Goal: Task Accomplishment & Management: Use online tool/utility

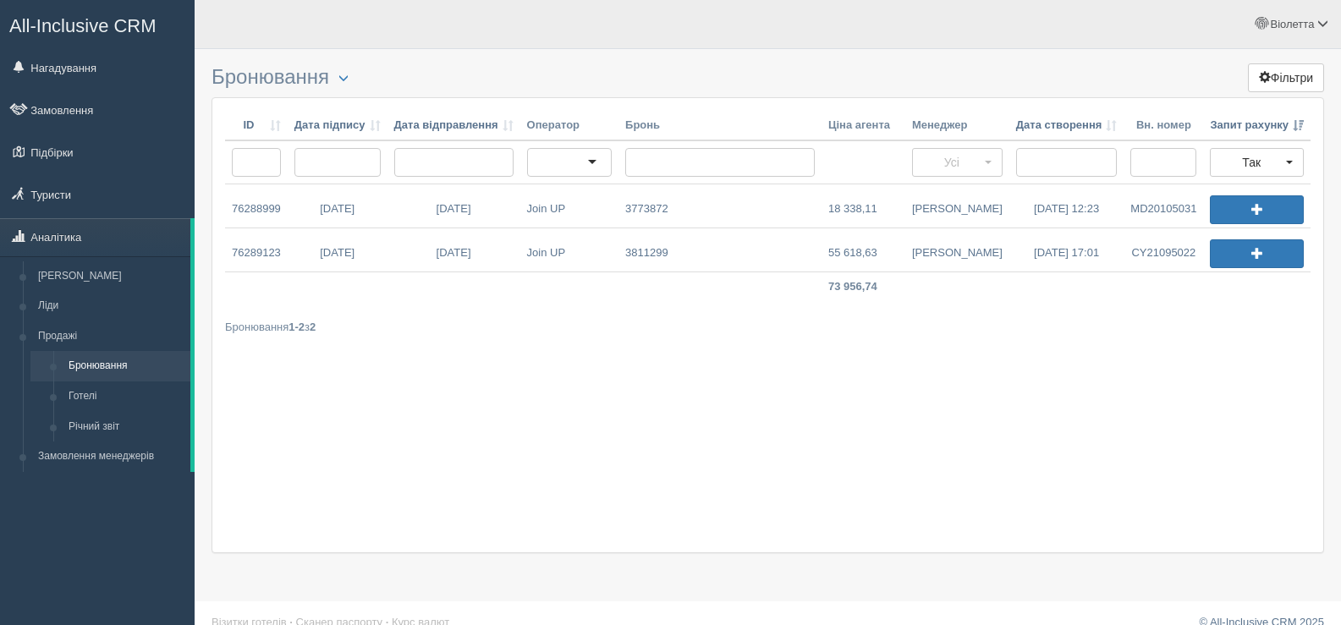
click at [339, 386] on div "ID Дата підпису Дата відправлення Оператор Бронь Ціна агента Менеджер Дата ство…" at bounding box center [768, 325] width 1113 height 456
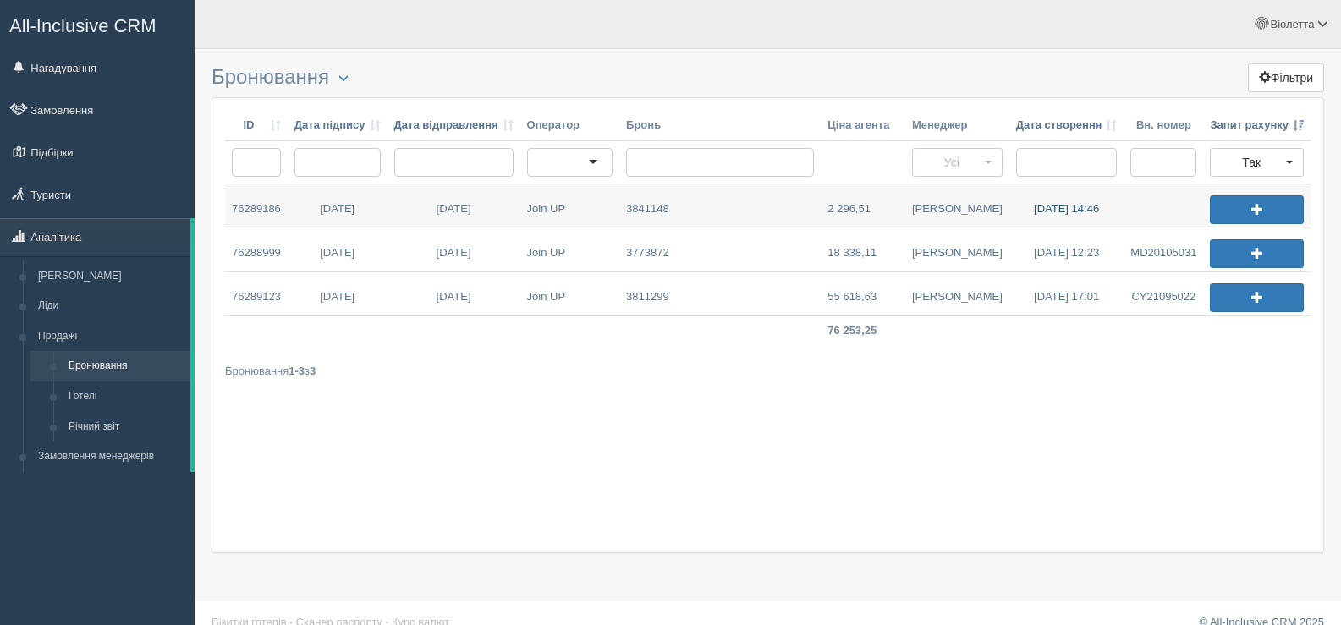
click at [1055, 206] on link "02.09.2025 14:46" at bounding box center [1067, 205] width 115 height 43
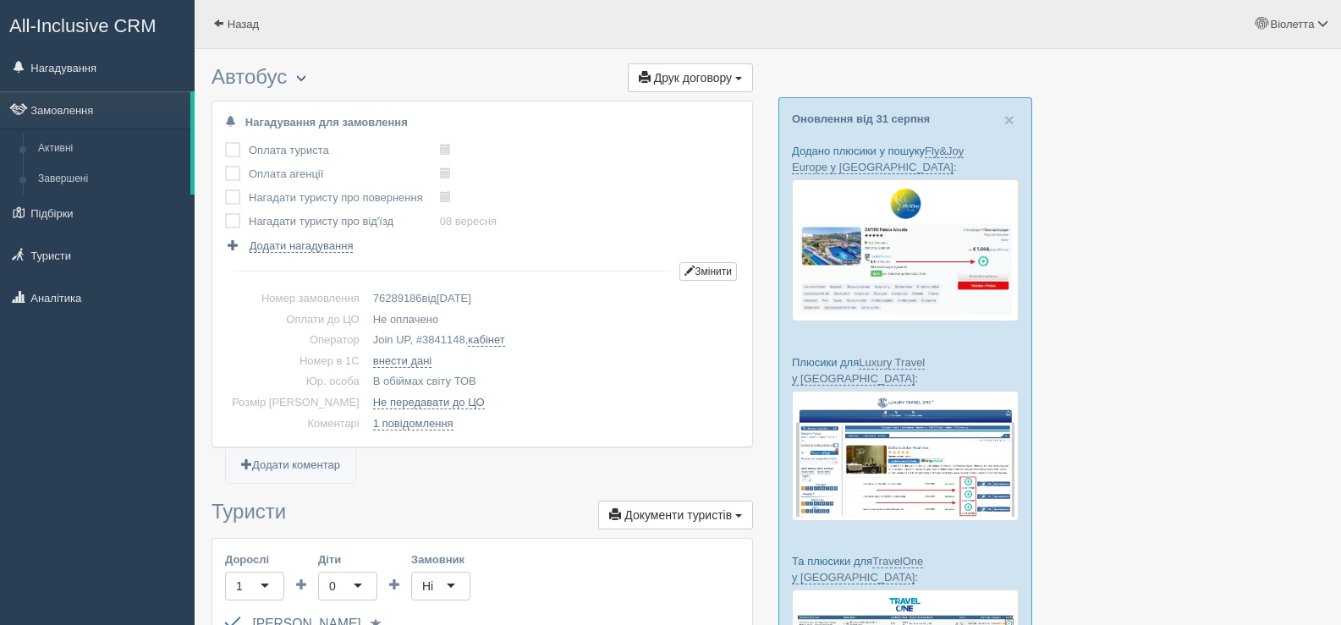
click at [301, 75] on span "button" at bounding box center [301, 78] width 10 height 10
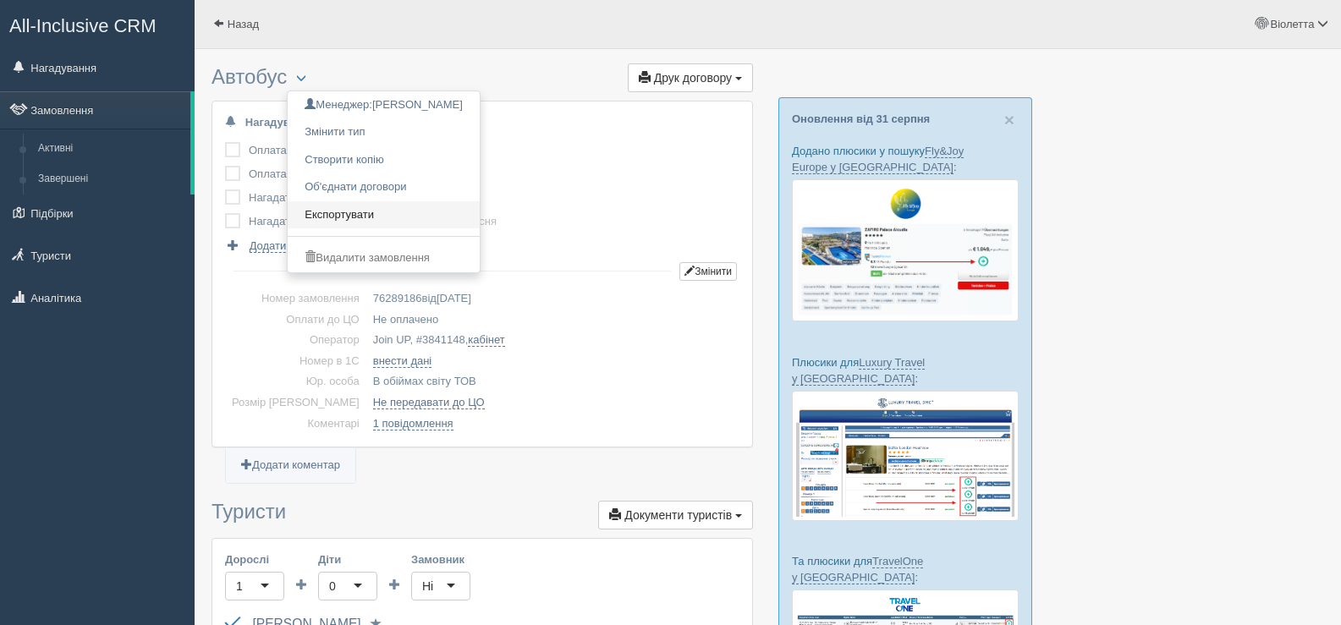
click at [356, 216] on link "Експортувати" at bounding box center [384, 215] width 192 height 28
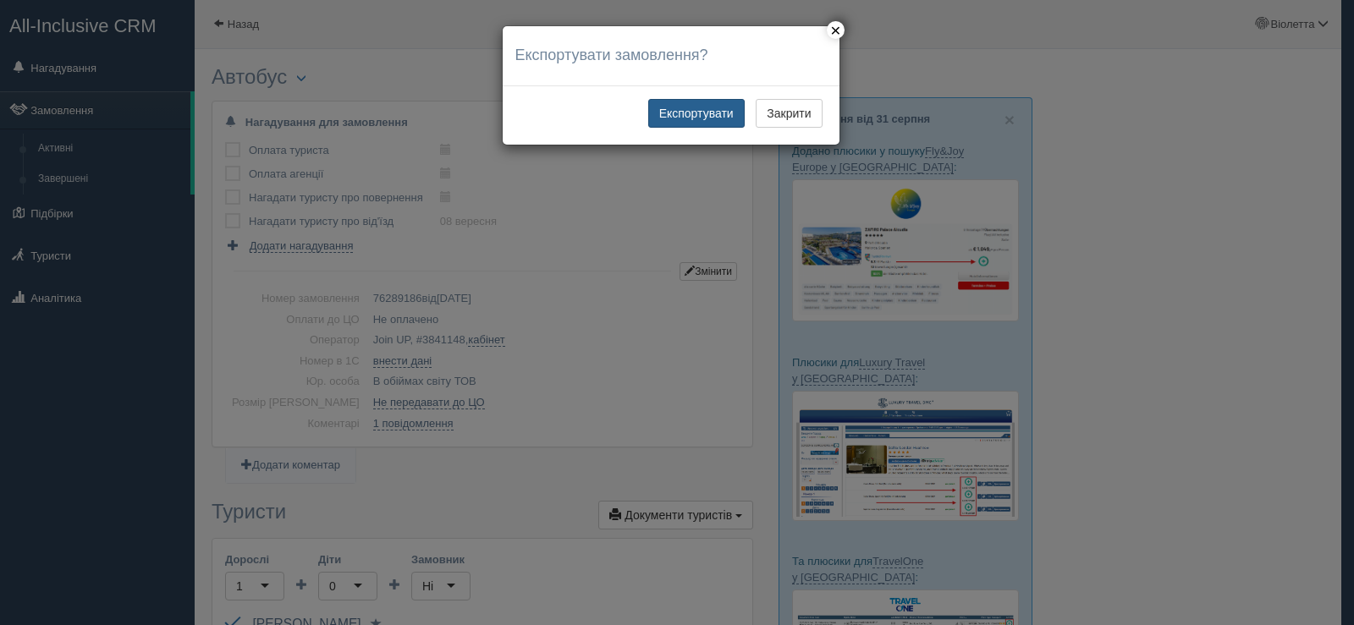
click at [678, 112] on button "Експортувати" at bounding box center [696, 113] width 96 height 29
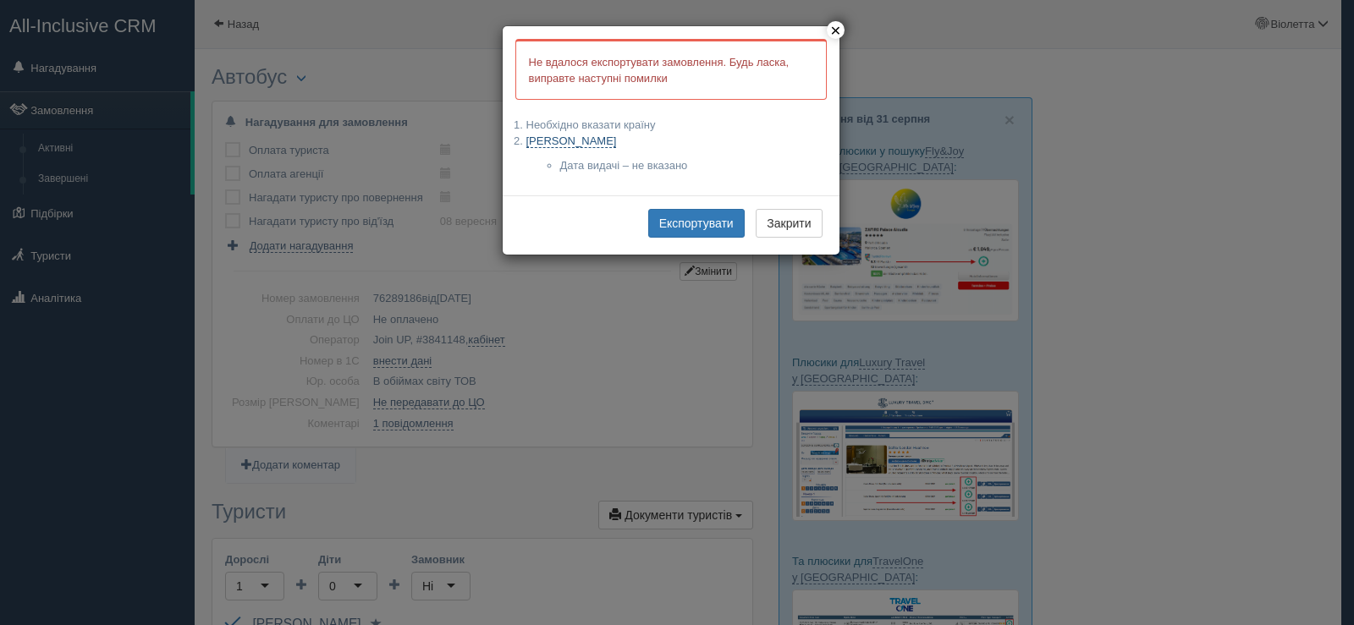
click at [608, 137] on link "ALEKSIEIEVA GALYNA" at bounding box center [571, 142] width 91 height 14
click at [679, 223] on button "Експортувати" at bounding box center [696, 223] width 96 height 29
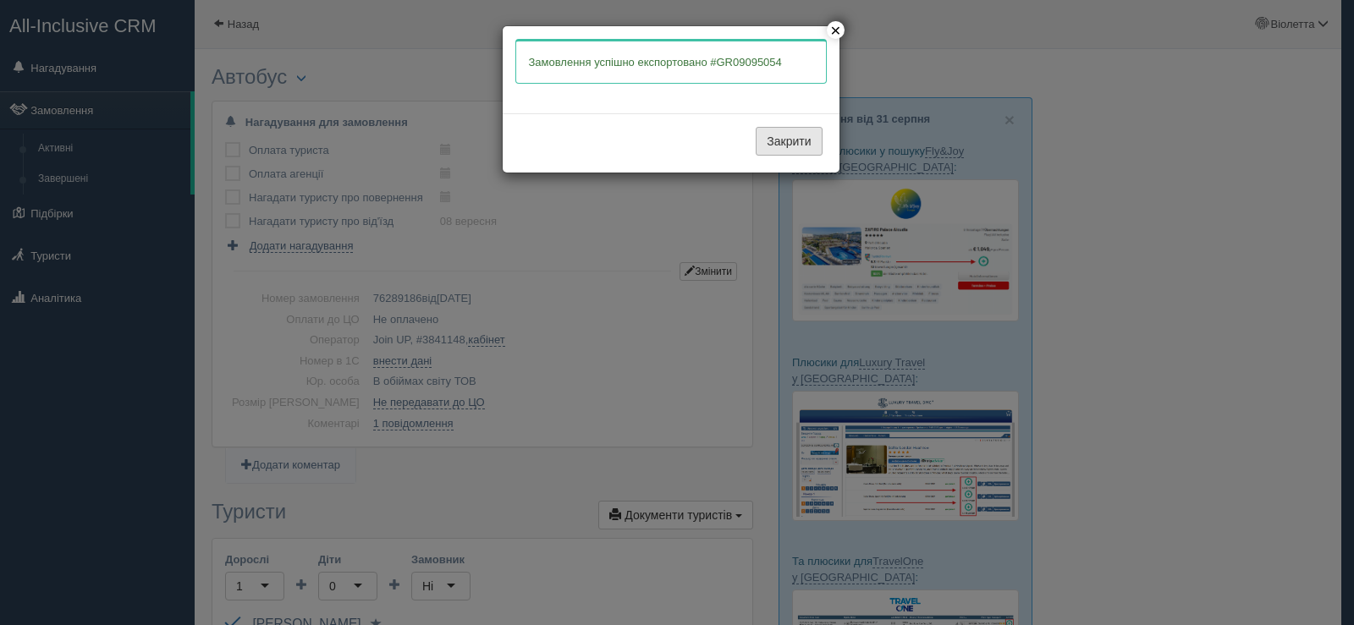
click at [778, 143] on button "Закрити" at bounding box center [789, 141] width 66 height 29
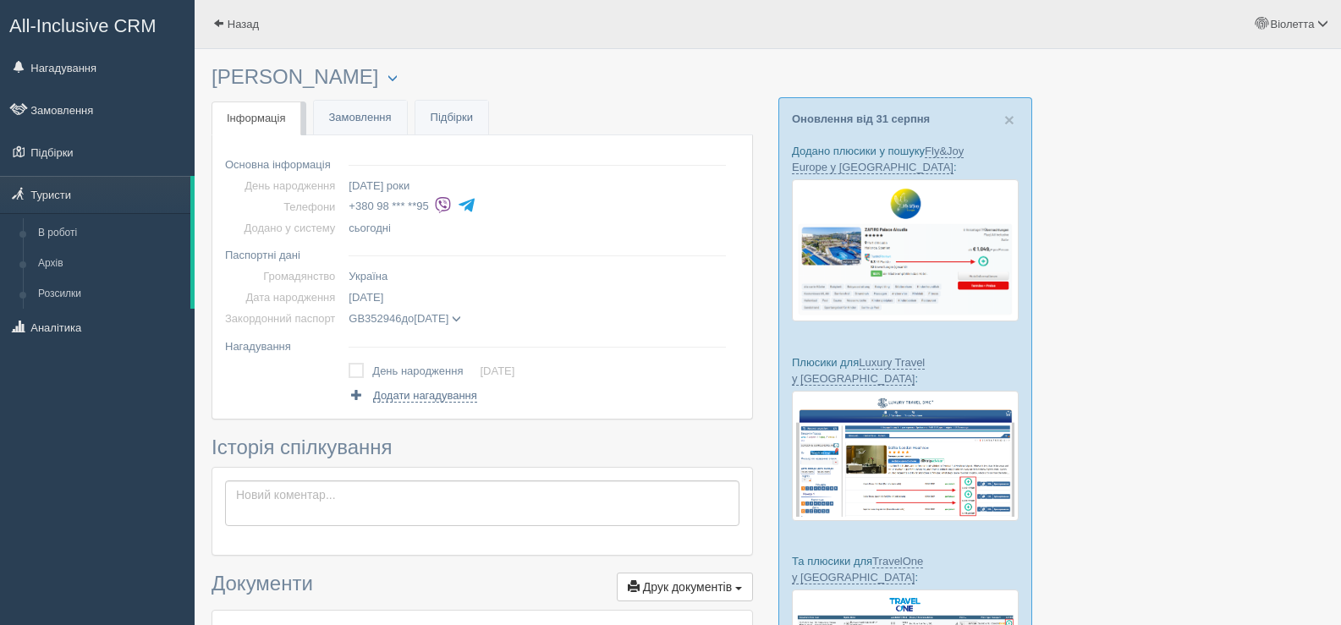
click at [461, 317] on span at bounding box center [456, 319] width 9 height 9
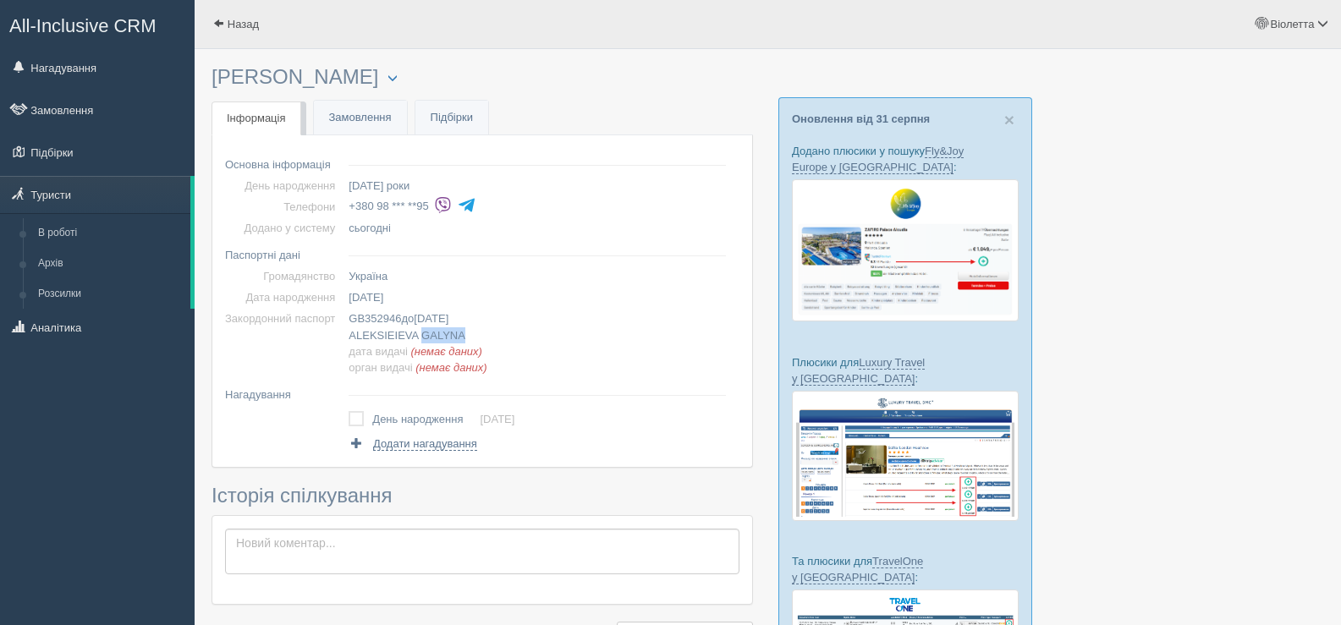
click at [459, 334] on span "GALYNA" at bounding box center [443, 335] width 44 height 13
click at [524, 335] on td "GB352946 до 20.10.2031 ALEKSIEIEVA GALYNA дата видачі (немає даних) орган видач…" at bounding box center [537, 342] width 391 height 69
drag, startPoint x: 479, startPoint y: 350, endPoint x: 410, endPoint y: 346, distance: 69.5
click at [410, 346] on span "ALEKSIEIEVA GALYNA дата видачі (немає даних) орган видачі (немає даних)" at bounding box center [418, 351] width 138 height 45
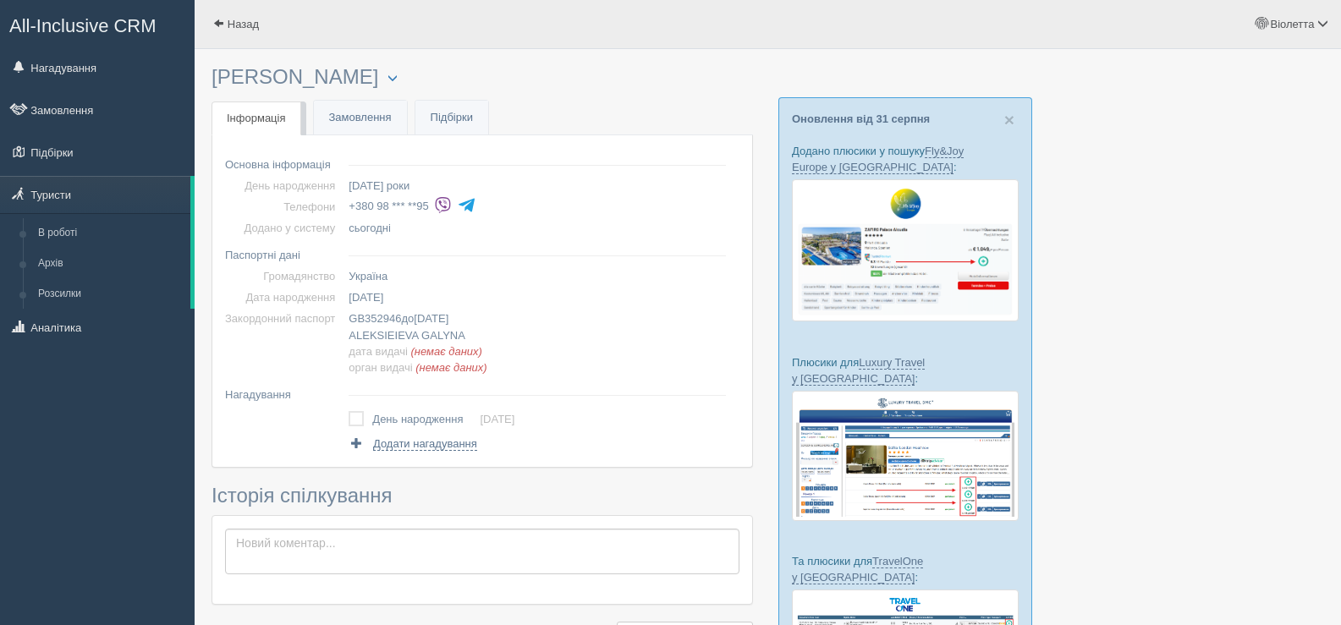
drag, startPoint x: 427, startPoint y: 348, endPoint x: 509, endPoint y: 306, distance: 92.7
click at [509, 304] on td "17.06.1961" at bounding box center [537, 297] width 391 height 21
click at [475, 347] on span "(немає даних)" at bounding box center [446, 351] width 71 height 13
click at [537, 310] on td "GB352946 до 20.10.2031 ALEKSIEIEVA GALYNA дата видачі (немає даних) орган видач…" at bounding box center [537, 342] width 391 height 69
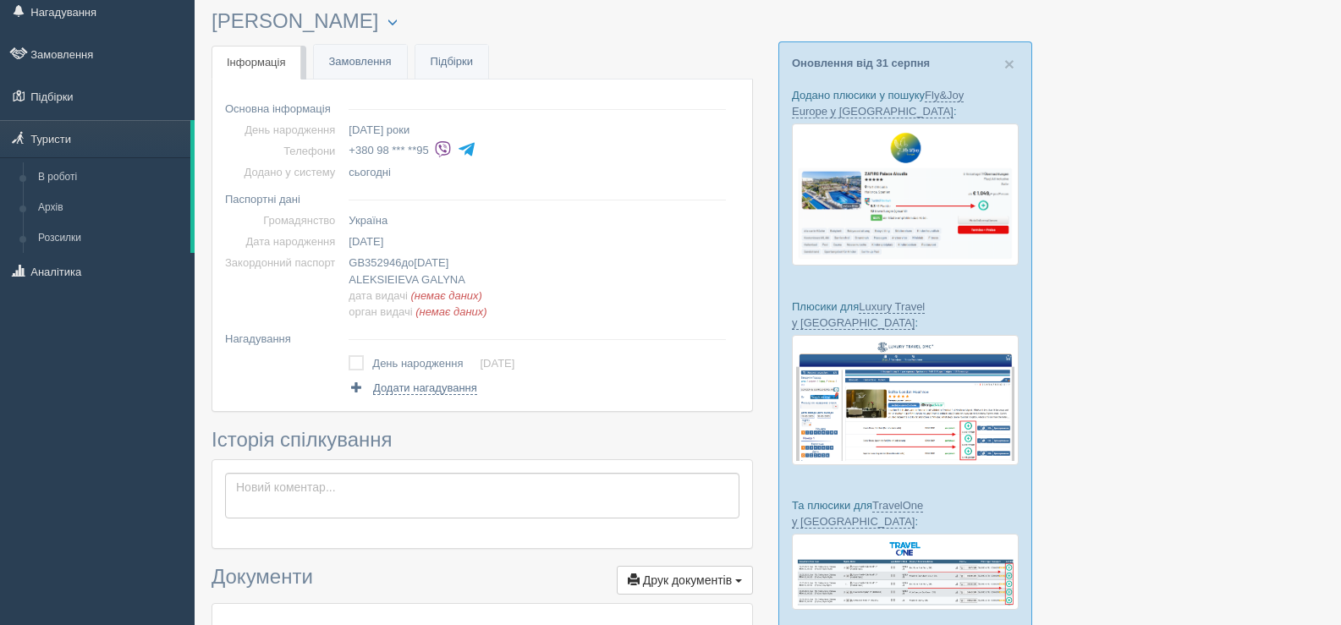
scroll to position [32, 0]
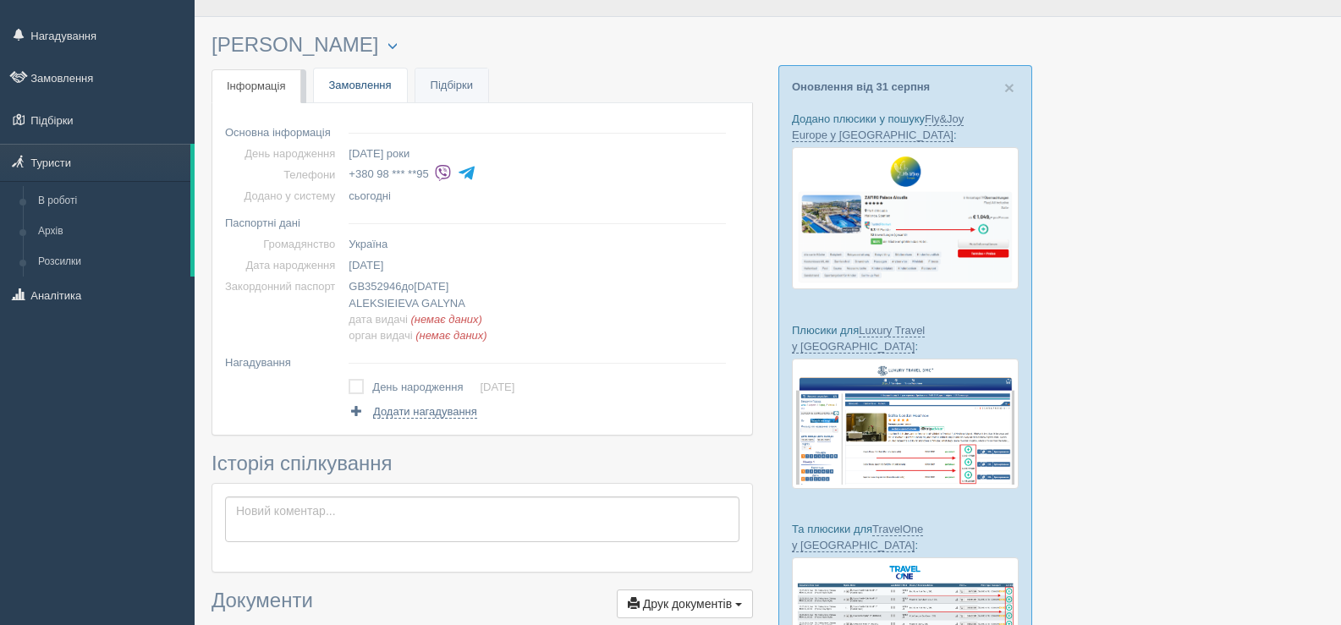
click at [381, 89] on link "Замовлення" at bounding box center [360, 86] width 93 height 35
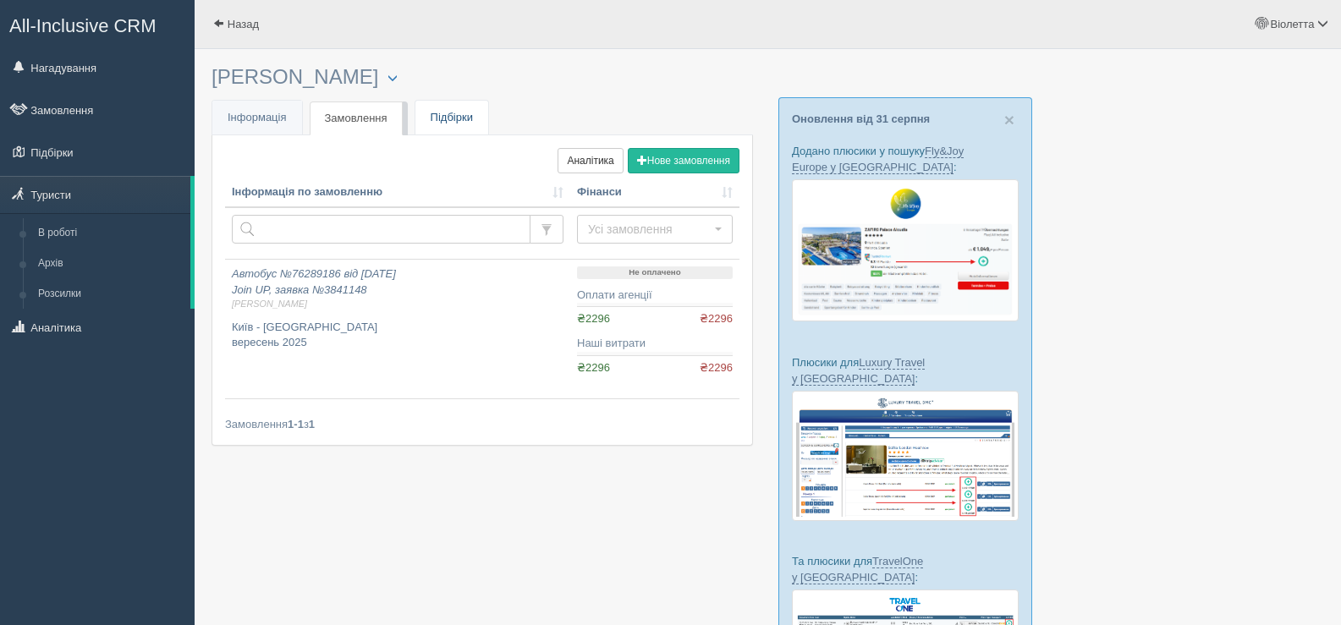
click at [468, 120] on link "Підбірки" at bounding box center [452, 118] width 73 height 35
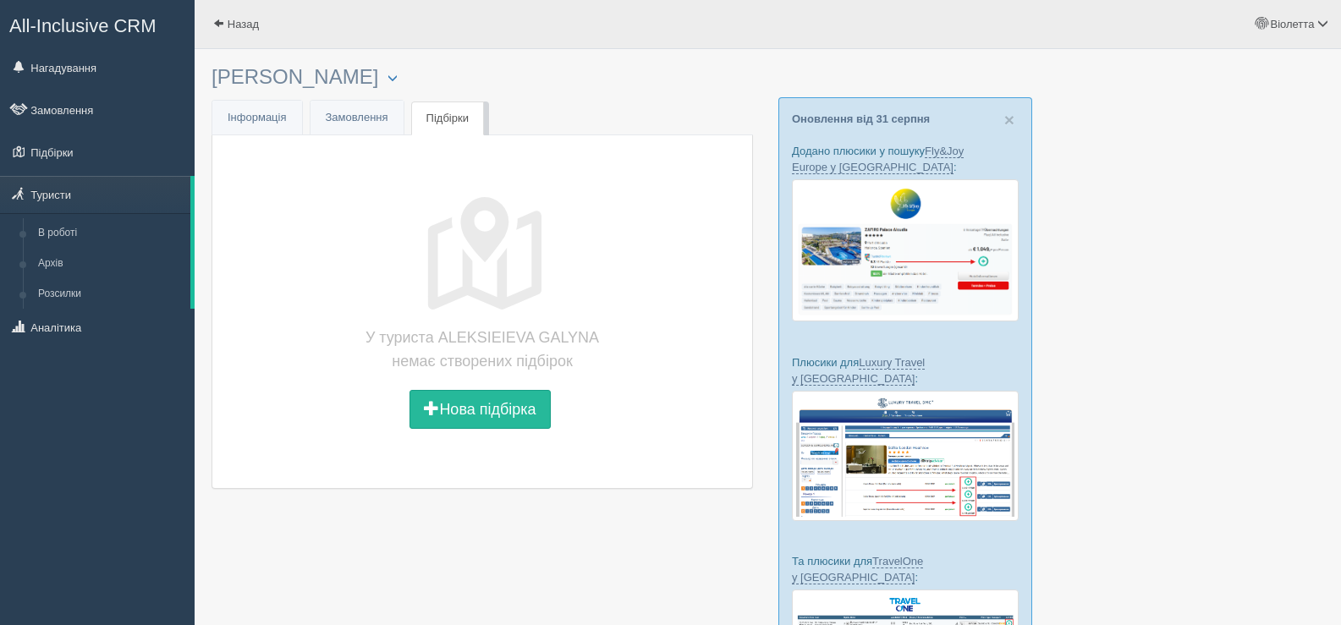
click at [1134, 283] on div at bounding box center [768, 403] width 1113 height 690
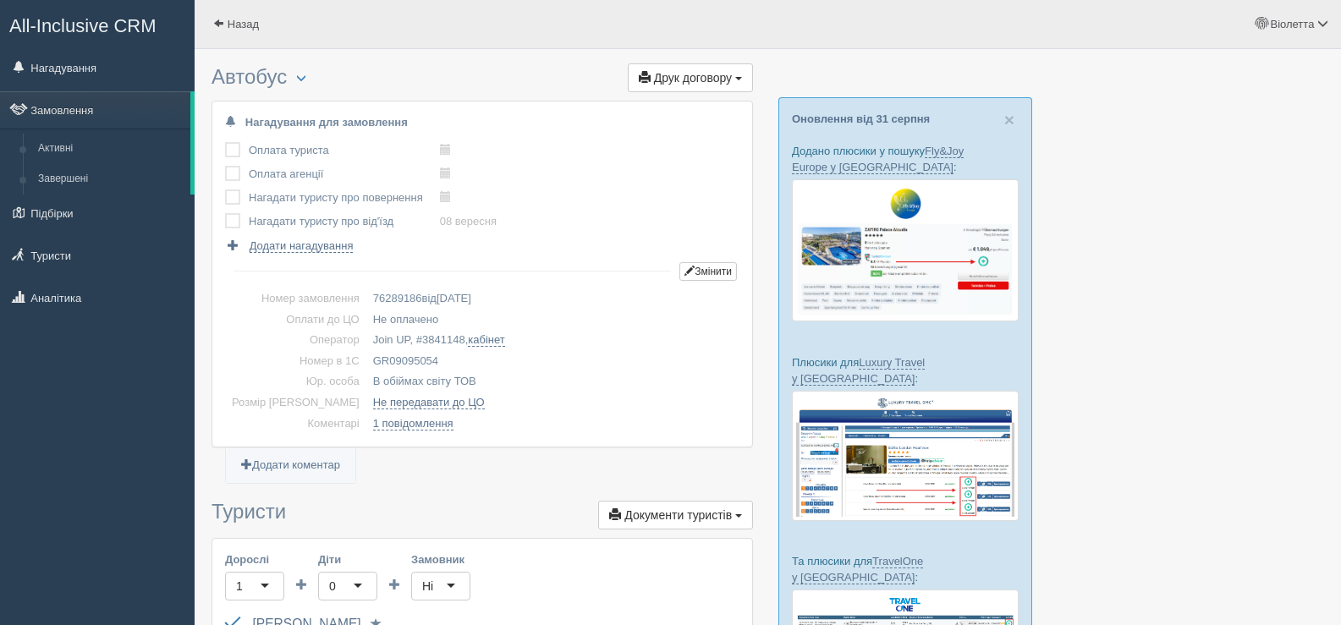
drag, startPoint x: 408, startPoint y: 357, endPoint x: 344, endPoint y: 362, distance: 63.7
click at [366, 362] on td "GR09095054" at bounding box center [552, 361] width 373 height 21
copy td "GR09095054"
click at [220, 18] on span at bounding box center [218, 23] width 11 height 11
